Goal: Information Seeking & Learning: Learn about a topic

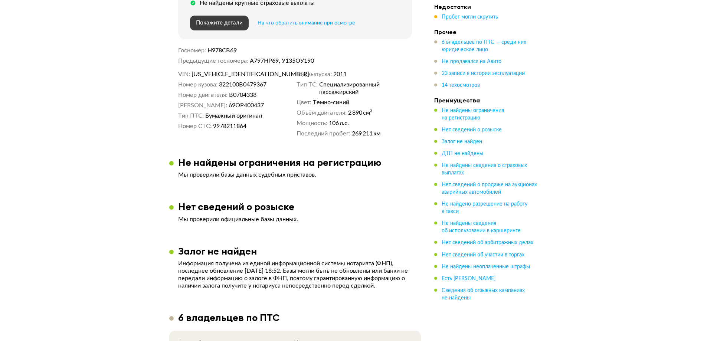
scroll to position [185, 0]
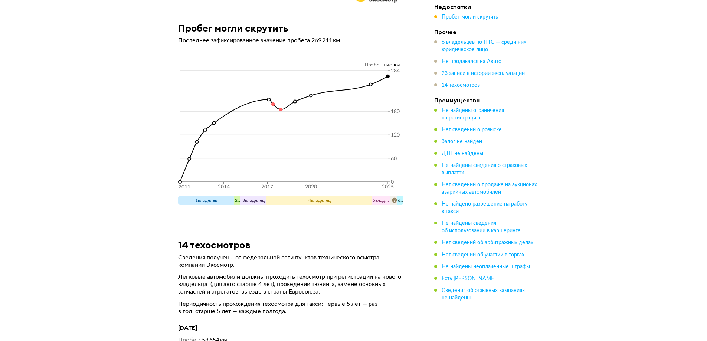
scroll to position [2708, 0]
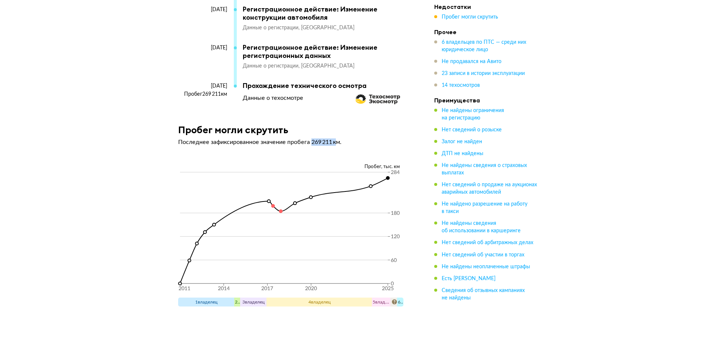
drag, startPoint x: 312, startPoint y: 140, endPoint x: 339, endPoint y: 139, distance: 27.1
click at [339, 139] on p "Последнее зафиксированное значение пробега 269 211 км." at bounding box center [295, 141] width 234 height 7
click at [387, 176] on circle at bounding box center [387, 178] width 4 height 4
click at [388, 177] on circle at bounding box center [387, 178] width 3 height 3
click at [387, 177] on circle at bounding box center [387, 178] width 3 height 3
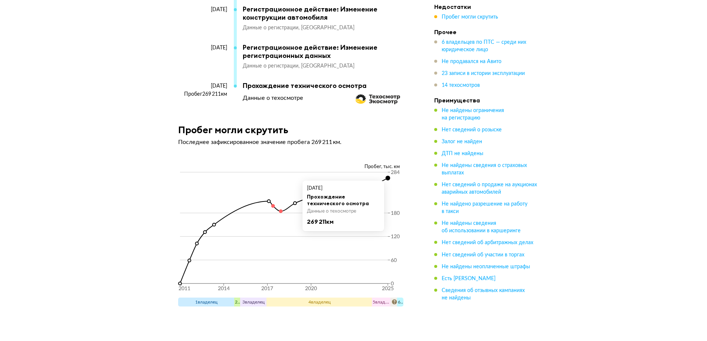
click at [387, 176] on circle at bounding box center [387, 178] width 4 height 4
